Goal: Information Seeking & Learning: Learn about a topic

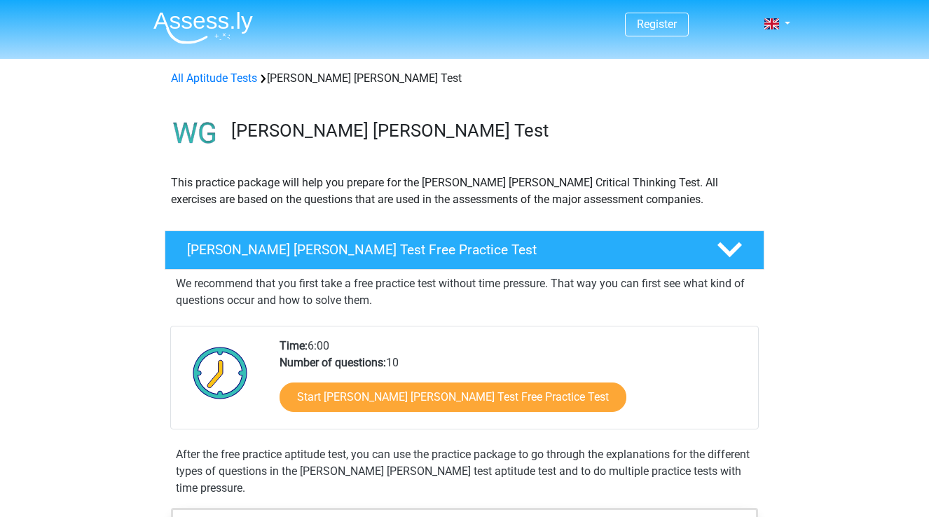
scroll to position [837, 0]
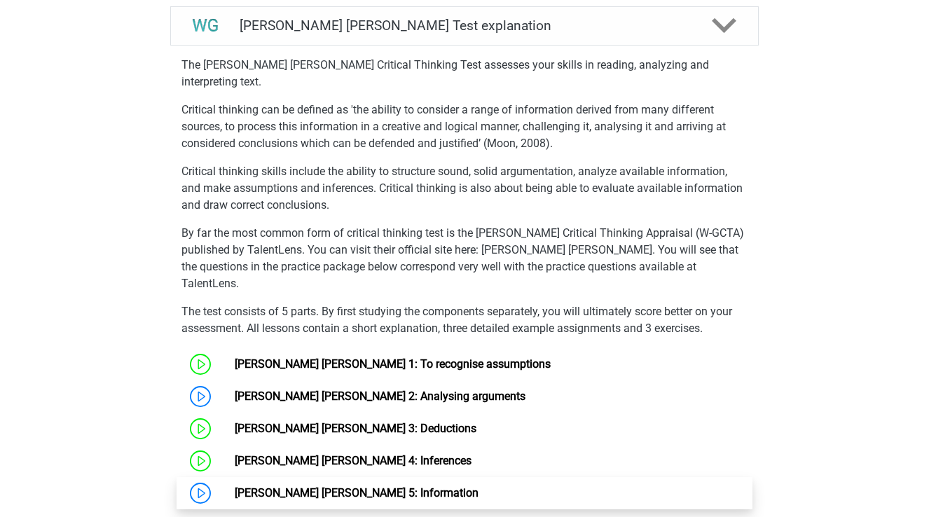
click at [316, 486] on link "[PERSON_NAME] [PERSON_NAME] 5: Information" at bounding box center [357, 492] width 244 height 13
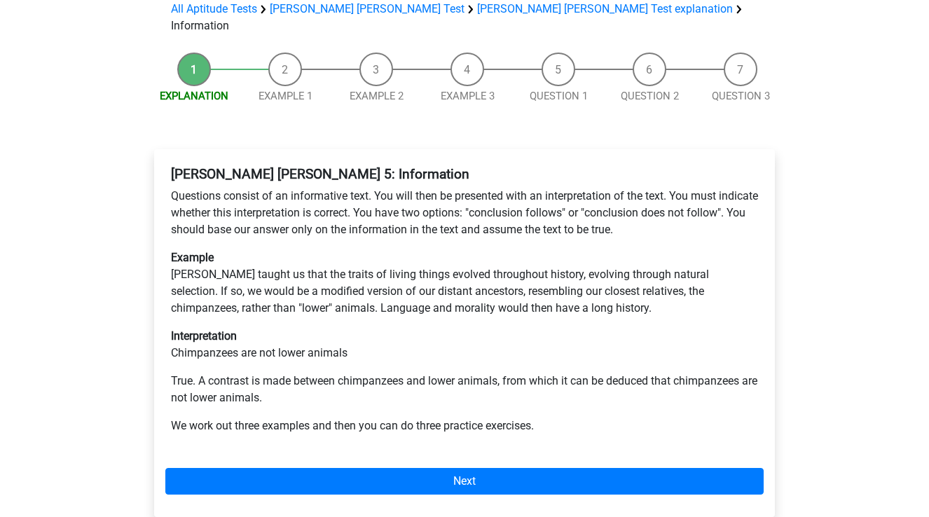
scroll to position [146, 0]
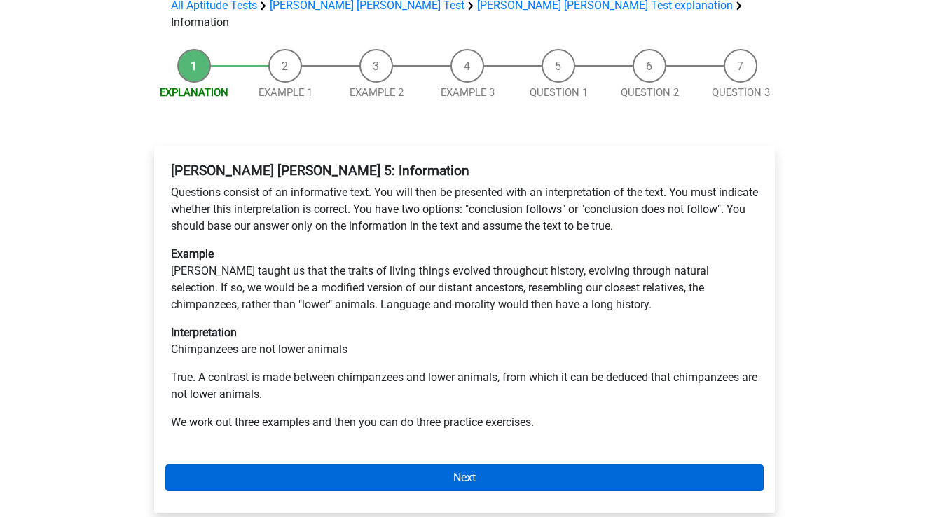
click at [390, 465] on link "Next" at bounding box center [464, 478] width 598 height 27
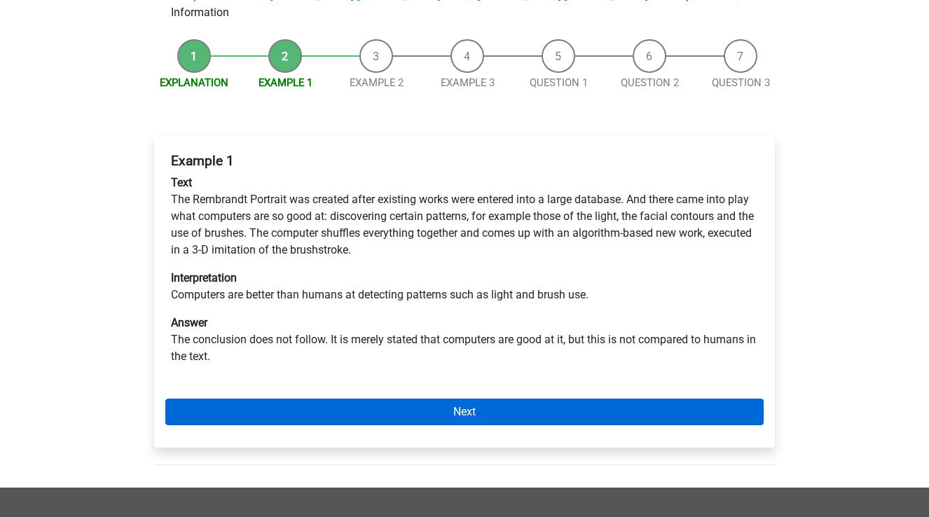
scroll to position [172, 0]
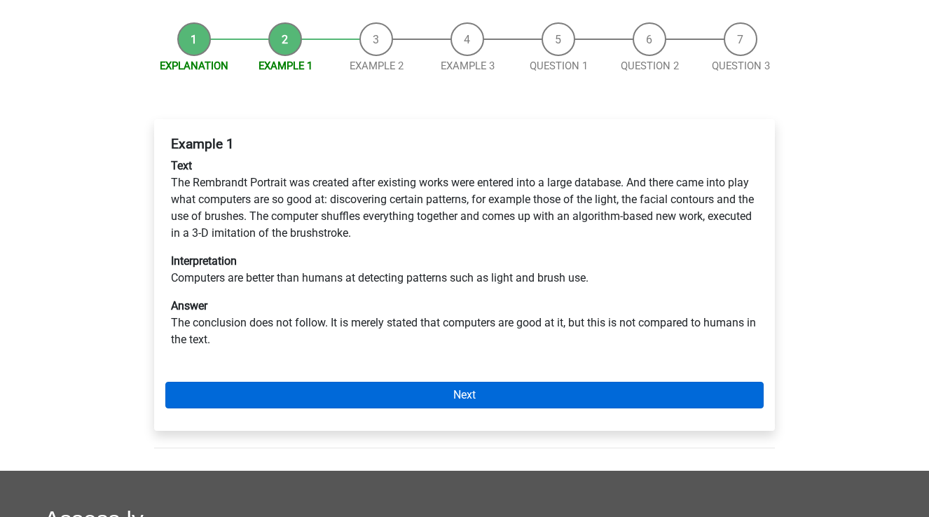
click at [378, 382] on link "Next" at bounding box center [464, 395] width 598 height 27
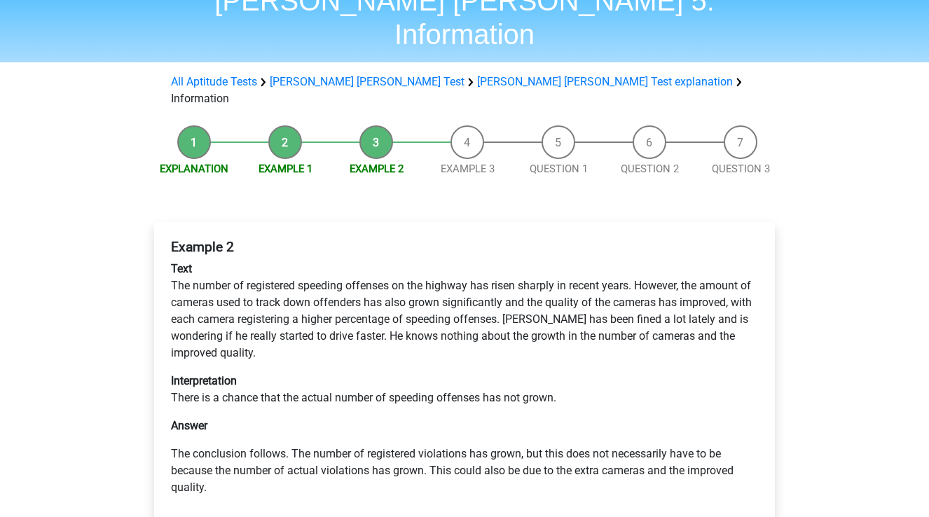
scroll to position [78, 0]
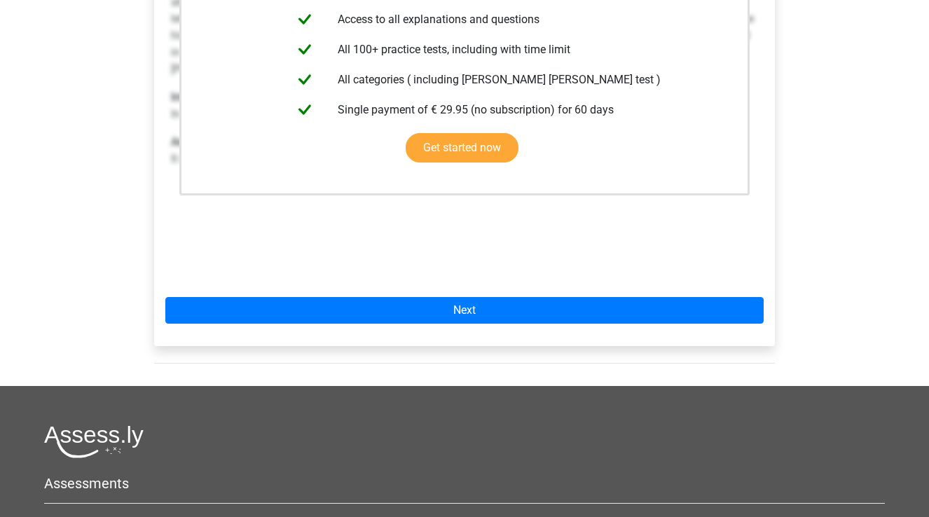
scroll to position [400, 0]
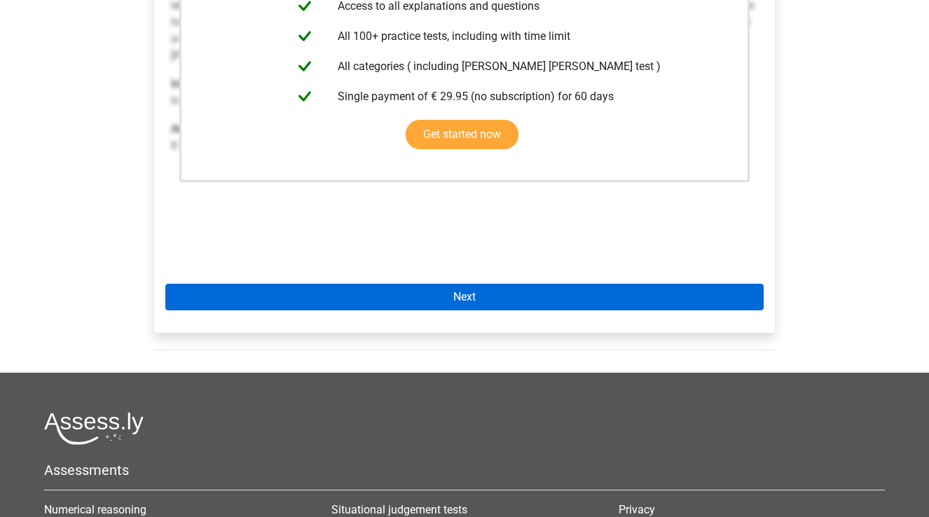
click at [478, 284] on link "Next" at bounding box center [464, 297] width 598 height 27
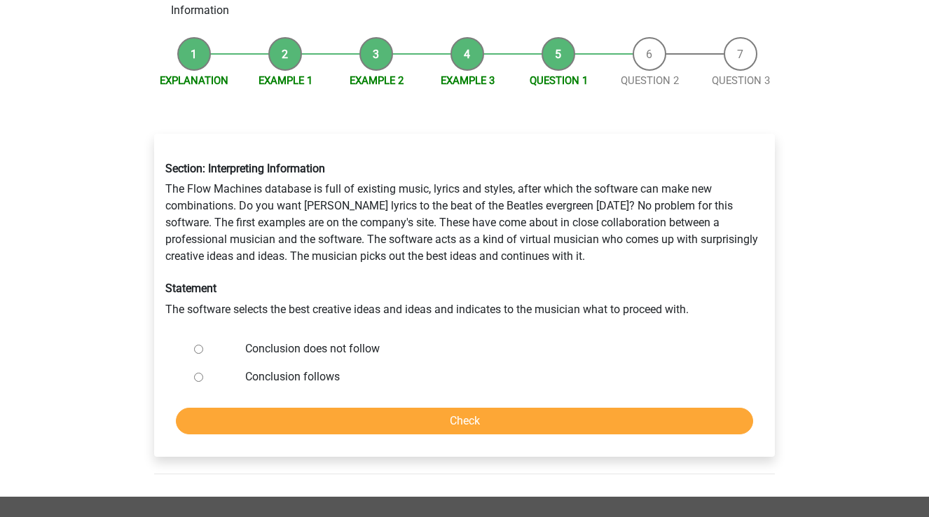
scroll to position [161, 0]
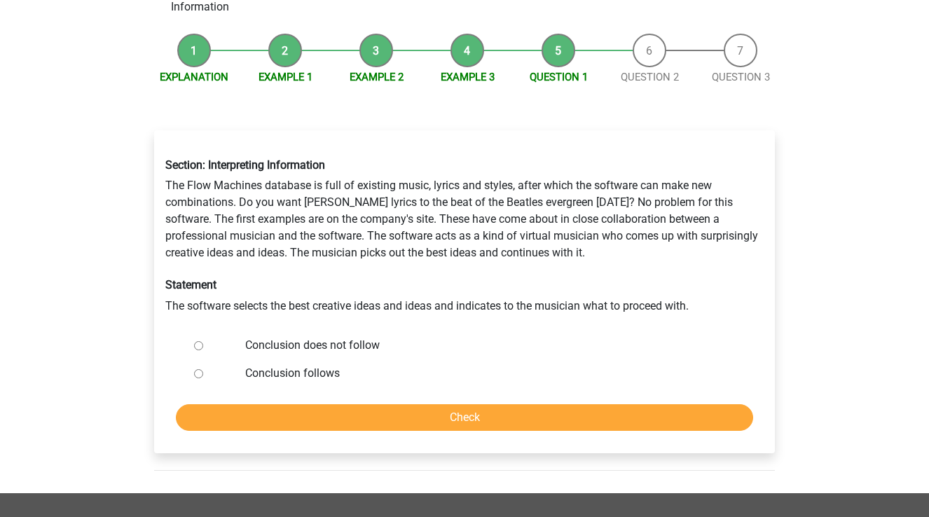
click at [347, 337] on label "Conclusion does not follow" at bounding box center [487, 345] width 485 height 17
click at [203, 341] on input "Conclusion does not follow" at bounding box center [198, 345] width 9 height 9
radio input "true"
click at [367, 404] on input "Check" at bounding box center [464, 417] width 577 height 27
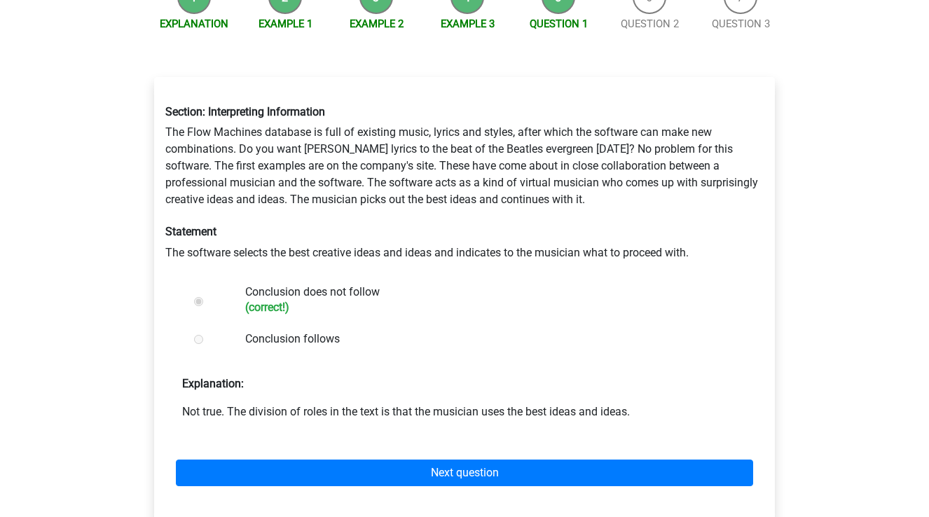
scroll to position [215, 0]
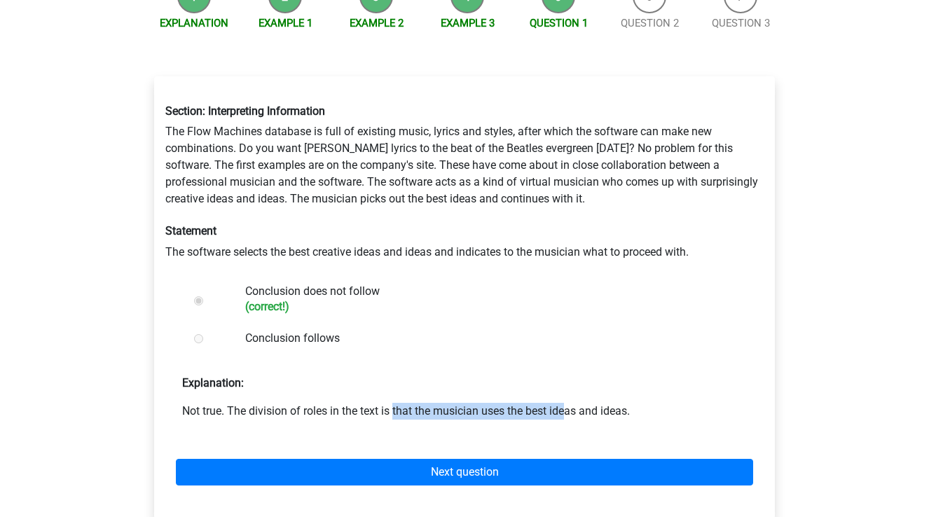
drag, startPoint x: 294, startPoint y: 364, endPoint x: 458, endPoint y: 364, distance: 164.0
click at [458, 403] on p "Not true. The division of roles in the text is that the musician uses the best …" at bounding box center [464, 411] width 565 height 17
click at [456, 403] on p "Not true. The division of roles in the text is that the musician uses the best …" at bounding box center [464, 411] width 565 height 17
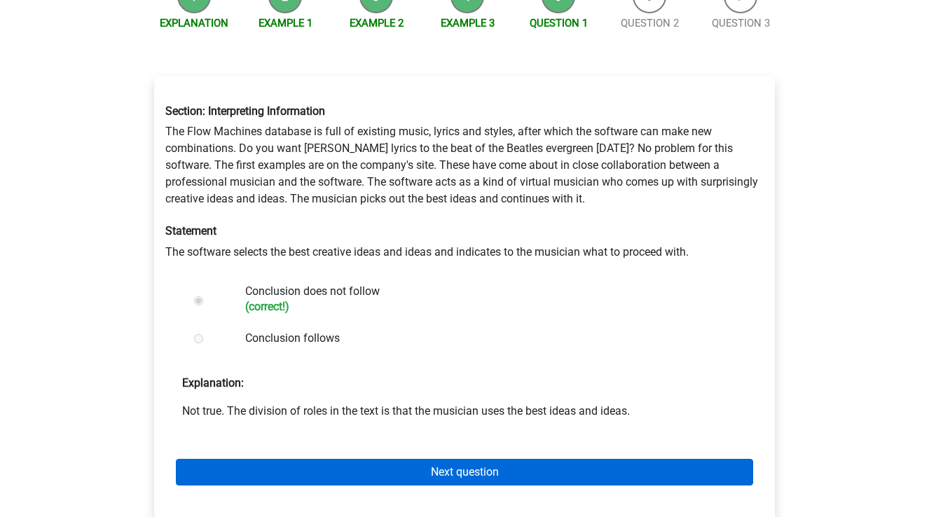
click at [499, 459] on link "Next question" at bounding box center [464, 472] width 577 height 27
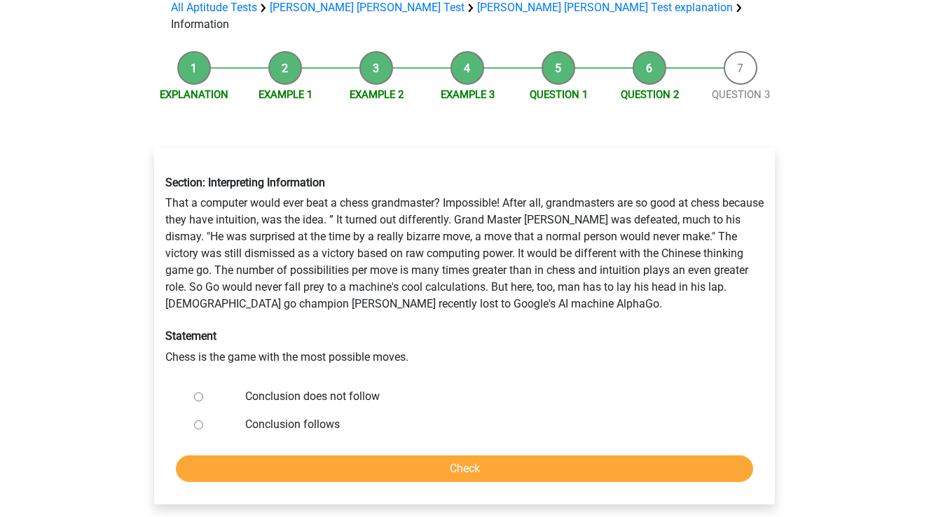
scroll to position [147, 0]
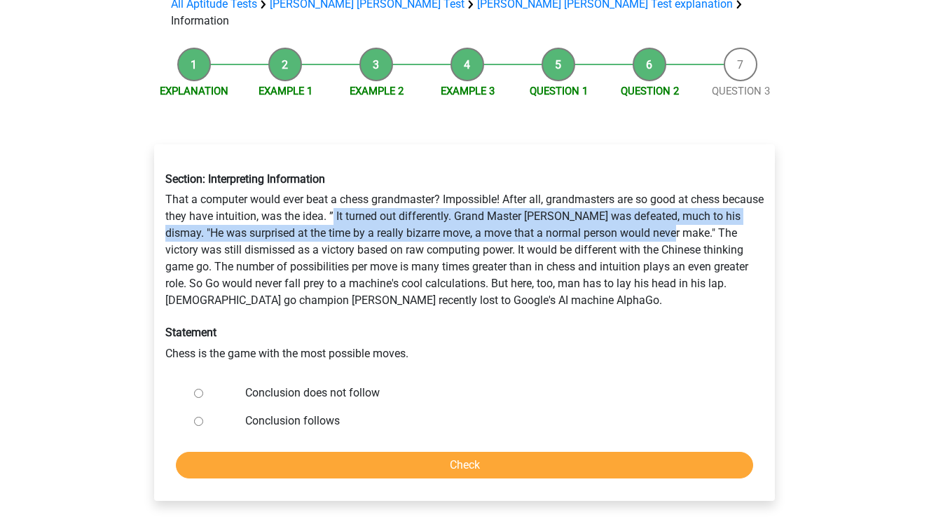
drag, startPoint x: 377, startPoint y: 161, endPoint x: 708, endPoint y: 180, distance: 331.9
click at [708, 180] on div "Section: Interpreting Information That a computer would ever beat a chess grand…" at bounding box center [464, 267] width 619 height 212
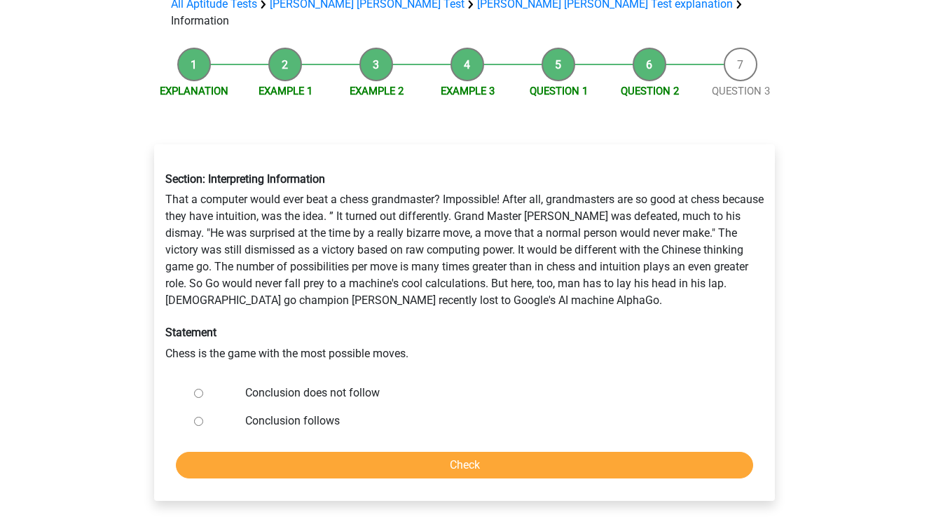
click at [531, 235] on div "Section: Interpreting Information That a computer would ever beat a chess grand…" at bounding box center [464, 267] width 619 height 212
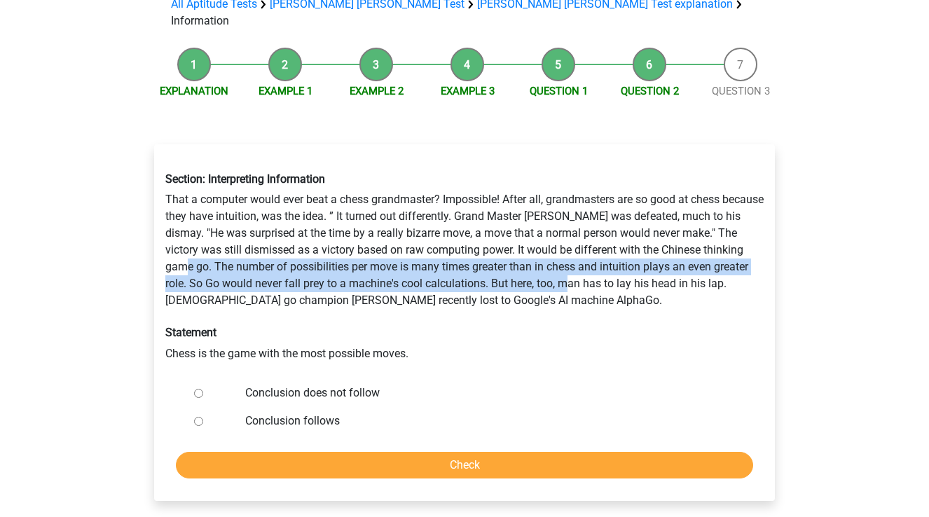
drag, startPoint x: 212, startPoint y: 214, endPoint x: 596, endPoint y: 224, distance: 384.1
click at [596, 224] on div "Section: Interpreting Information That a computer would ever beat a chess grand…" at bounding box center [464, 267] width 619 height 212
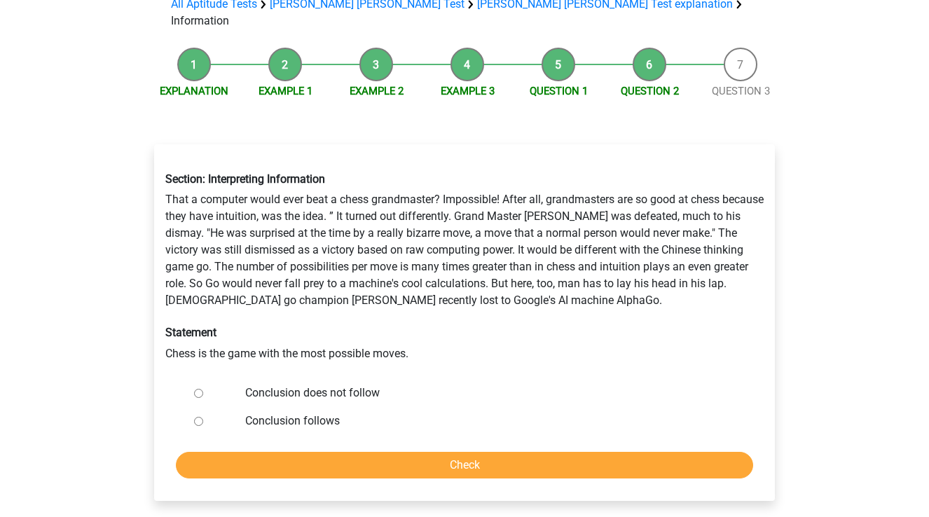
click at [362, 385] on label "Conclusion does not follow" at bounding box center [487, 393] width 485 height 17
click at [203, 389] on input "Conclusion does not follow" at bounding box center [198, 393] width 9 height 9
radio input "true"
click at [394, 452] on input "Check" at bounding box center [464, 465] width 577 height 27
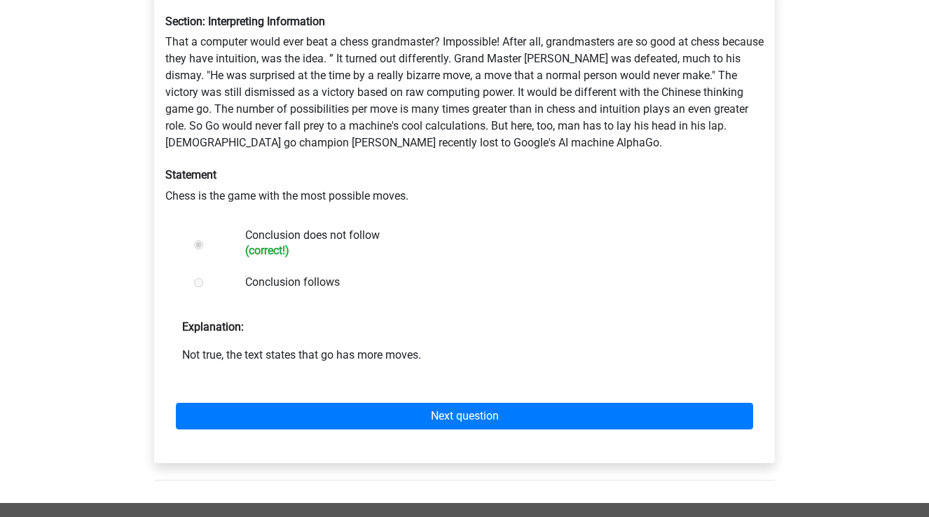
scroll to position [303, 0]
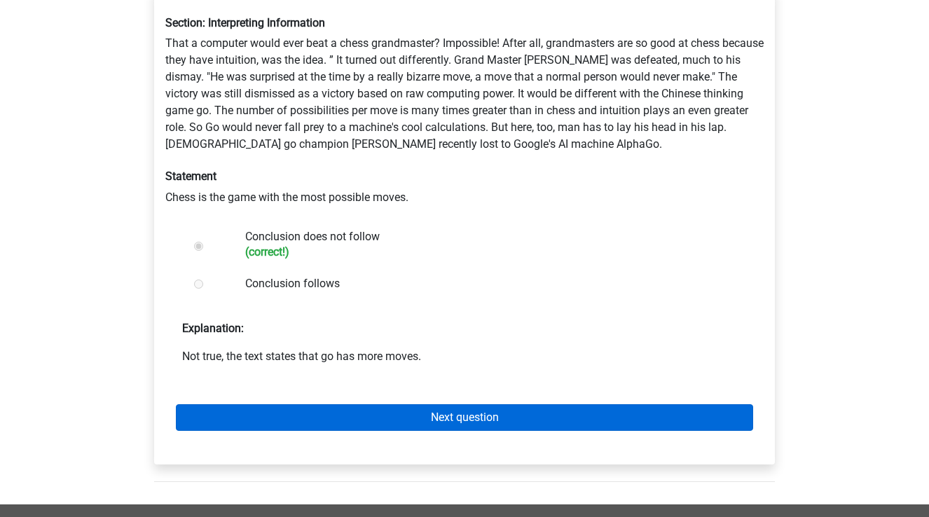
click at [425, 404] on link "Next question" at bounding box center [464, 417] width 577 height 27
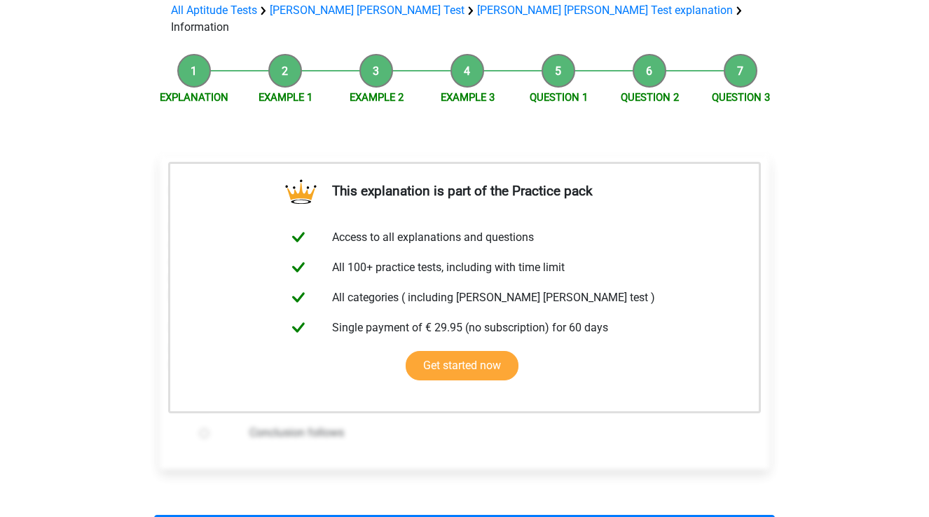
scroll to position [182, 0]
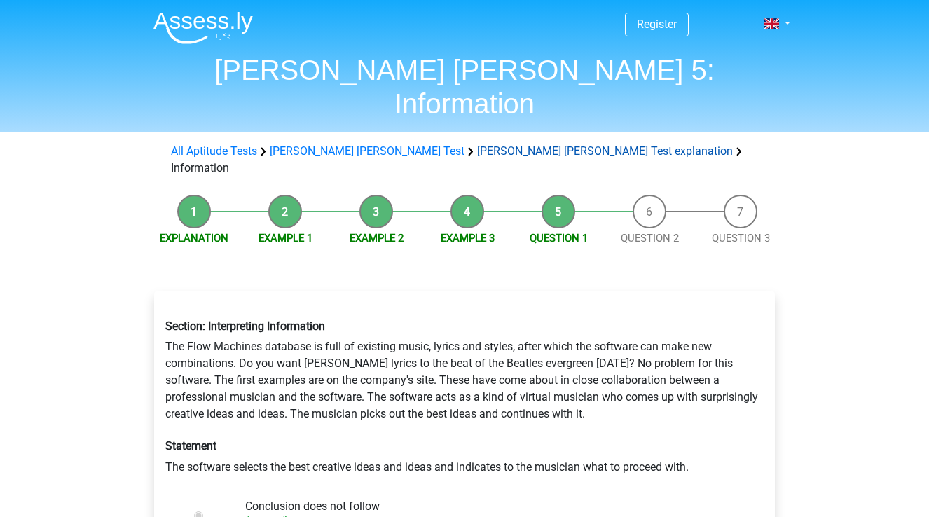
click at [477, 144] on link "[PERSON_NAME] [PERSON_NAME] Test explanation" at bounding box center [605, 150] width 256 height 13
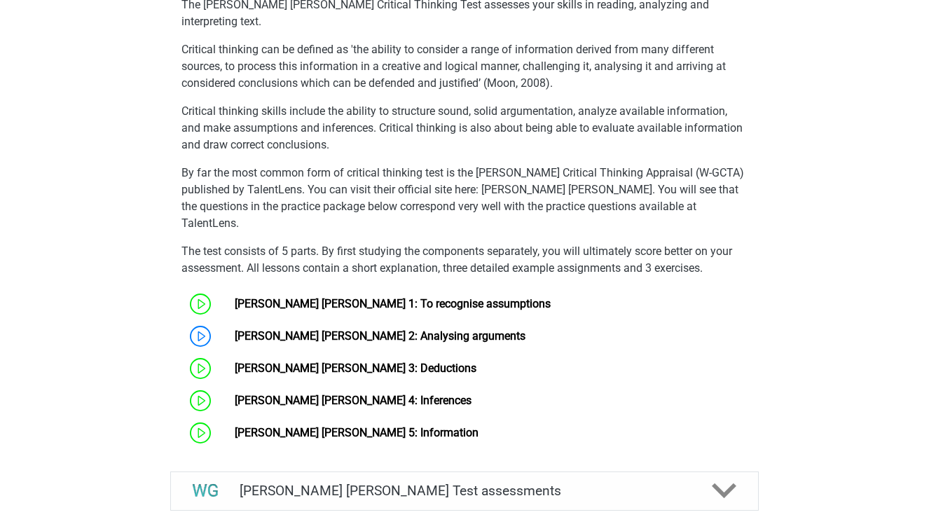
scroll to position [899, 0]
